Goal: Find specific page/section: Find specific page/section

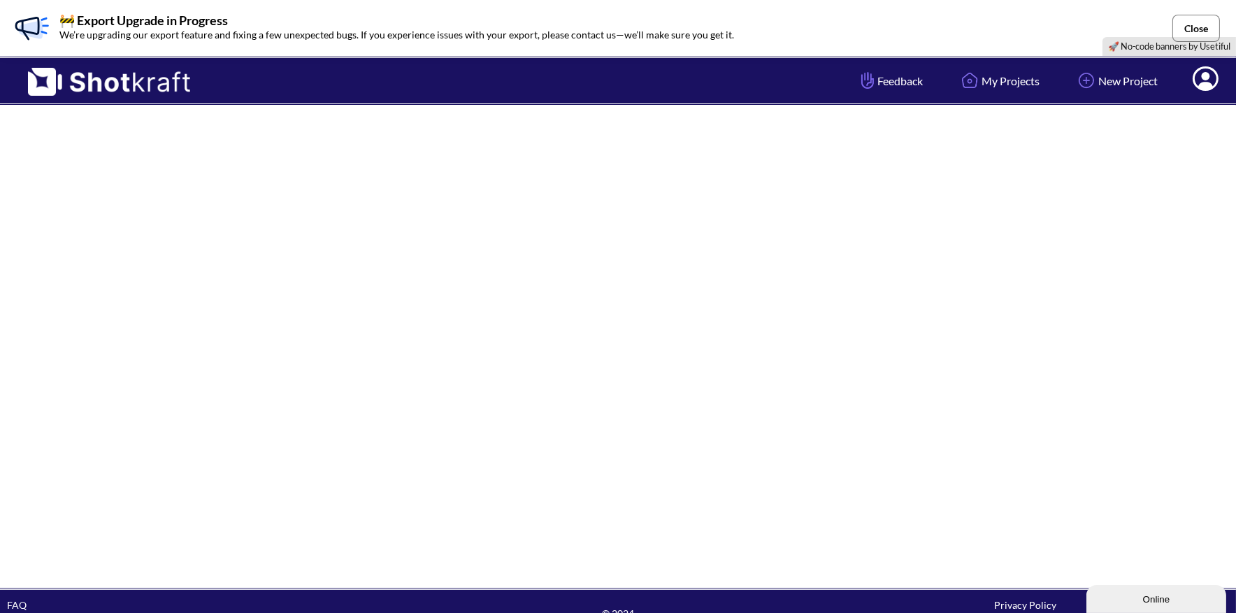
click at [1199, 31] on button "Close" at bounding box center [1196, 28] width 48 height 27
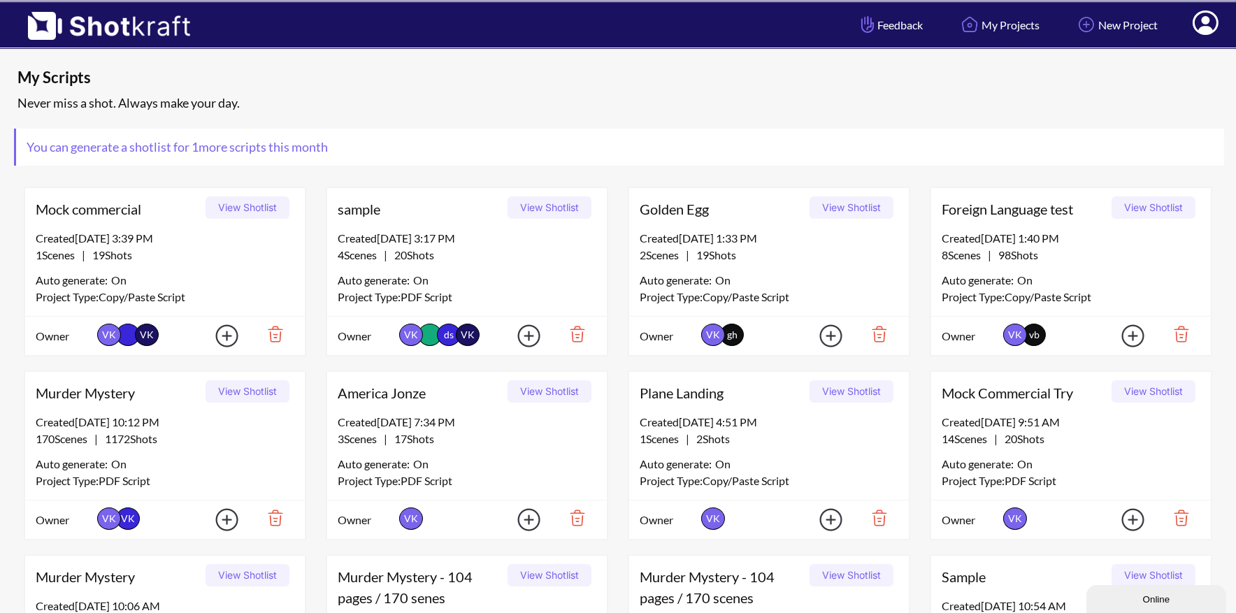
click at [1207, 22] on icon at bounding box center [1205, 24] width 15 height 17
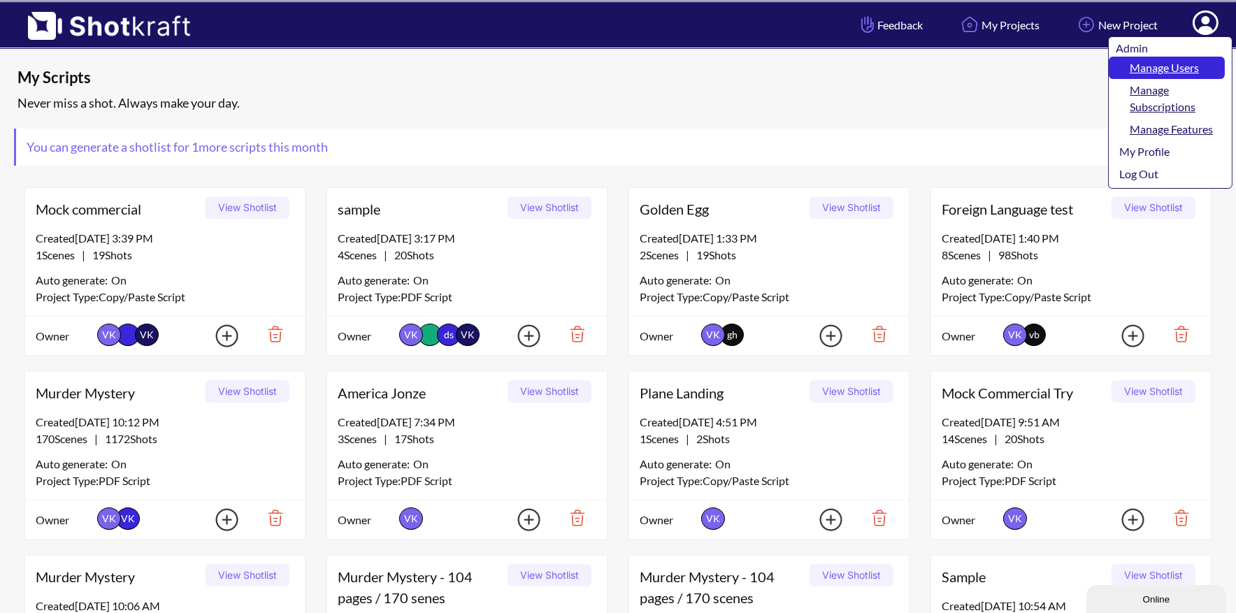
click at [1179, 66] on link "Manage Users" at bounding box center [1167, 68] width 116 height 22
